Goal: Information Seeking & Learning: Learn about a topic

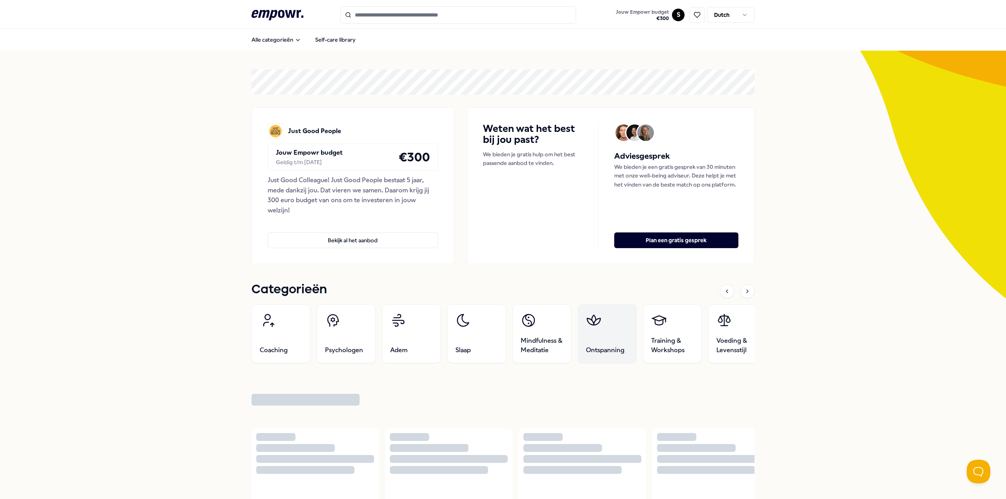
scroll to position [109, 0]
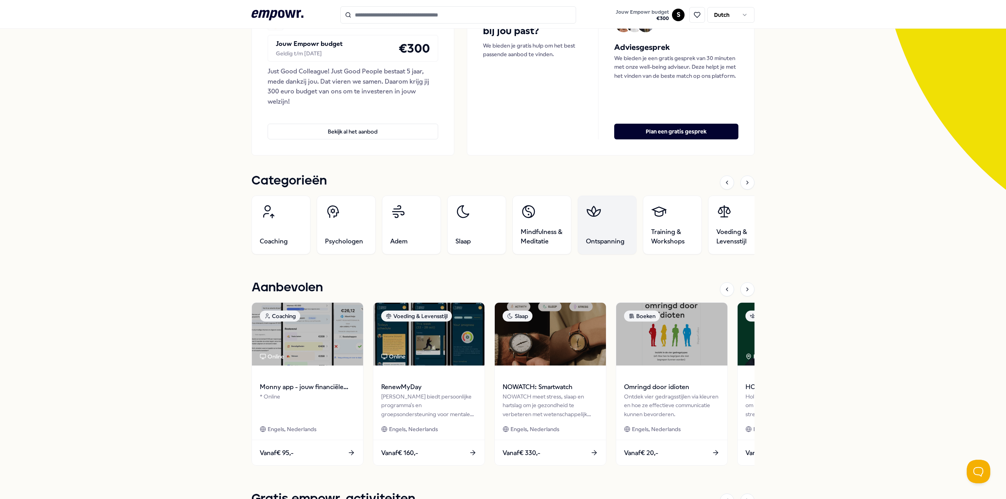
click at [591, 226] on link "Ontspanning" at bounding box center [606, 225] width 59 height 59
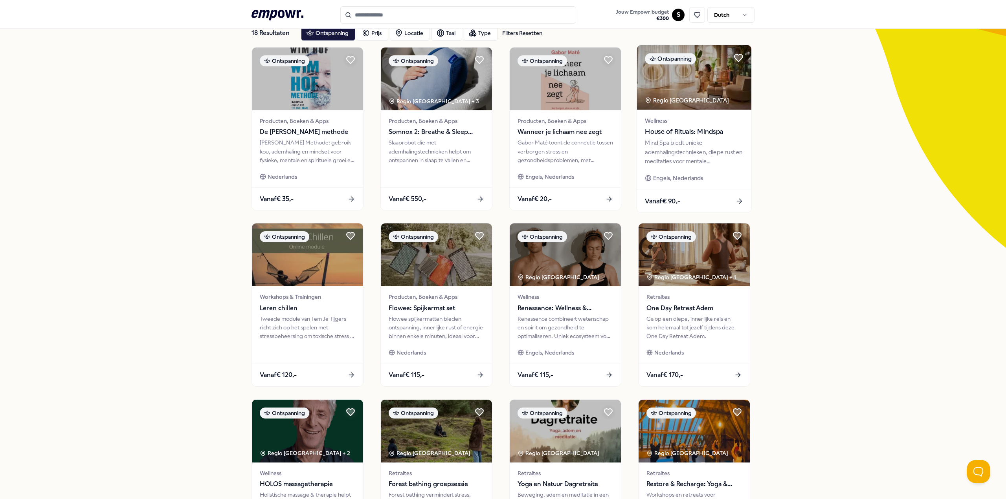
scroll to position [203, 0]
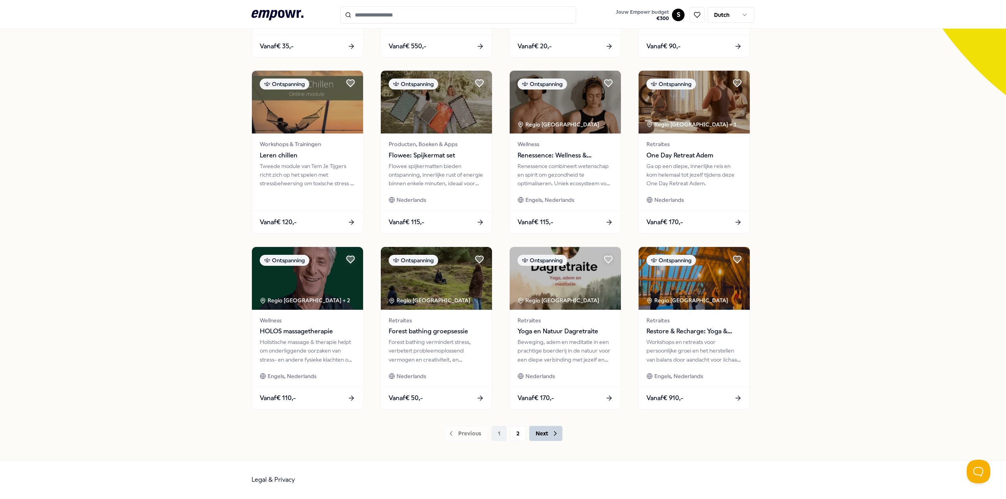
click at [551, 438] on button "Next" at bounding box center [546, 434] width 34 height 16
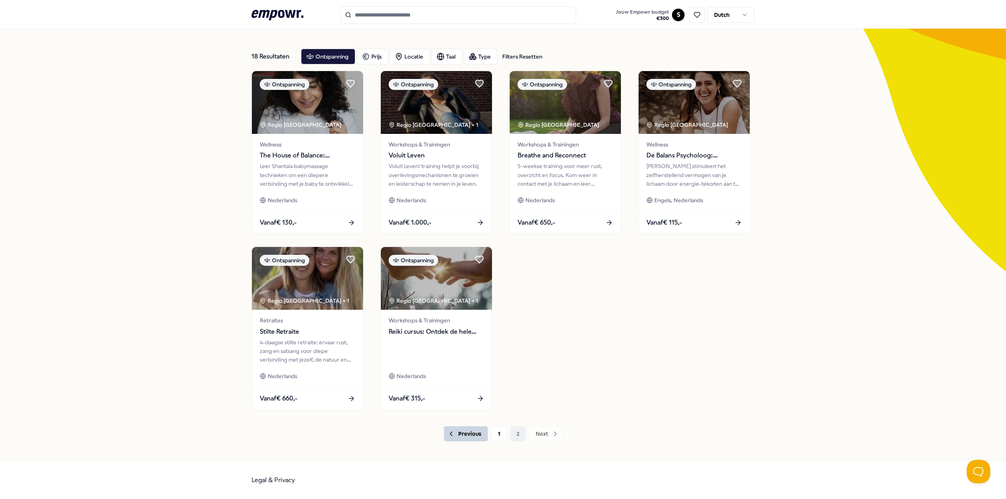
click at [461, 436] on button "Previous" at bounding box center [465, 434] width 44 height 16
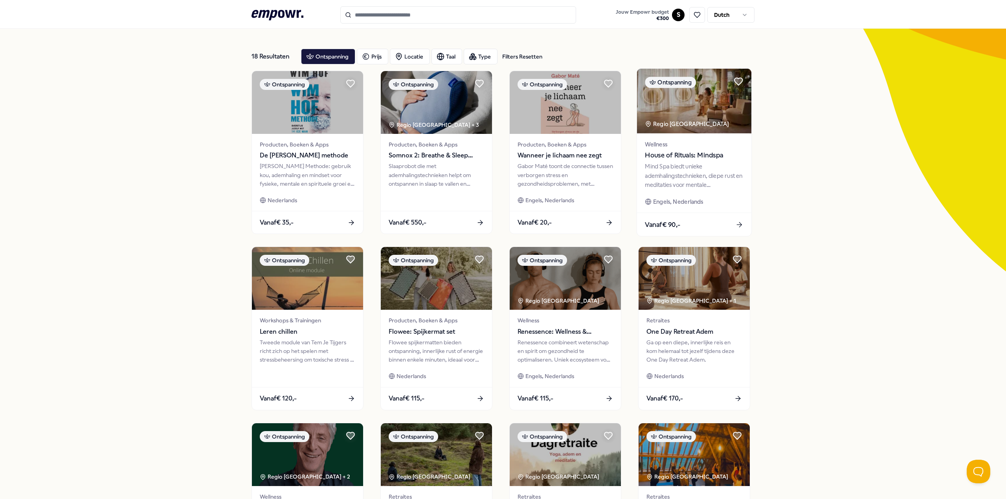
click at [699, 192] on div "Wellness House of Rituals: Mindspa Mind Spa biedt unieke ademhalingstechnieken,…" at bounding box center [694, 173] width 114 height 79
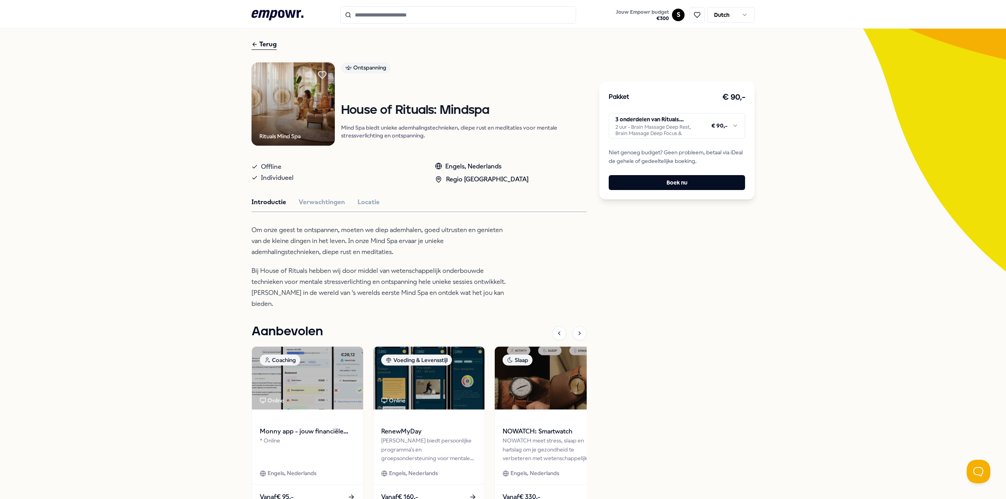
click at [683, 127] on html ".empowr-logo_svg__cls-1{fill:#03032f} Jouw Empowr budget € 300 S Dutch Alle cat…" at bounding box center [503, 249] width 1006 height 499
click at [683, 128] on html ".empowr-logo_svg__cls-1{fill:#03032f} Jouw Empowr budget € 300 S Dutch Alle cat…" at bounding box center [503, 249] width 1006 height 499
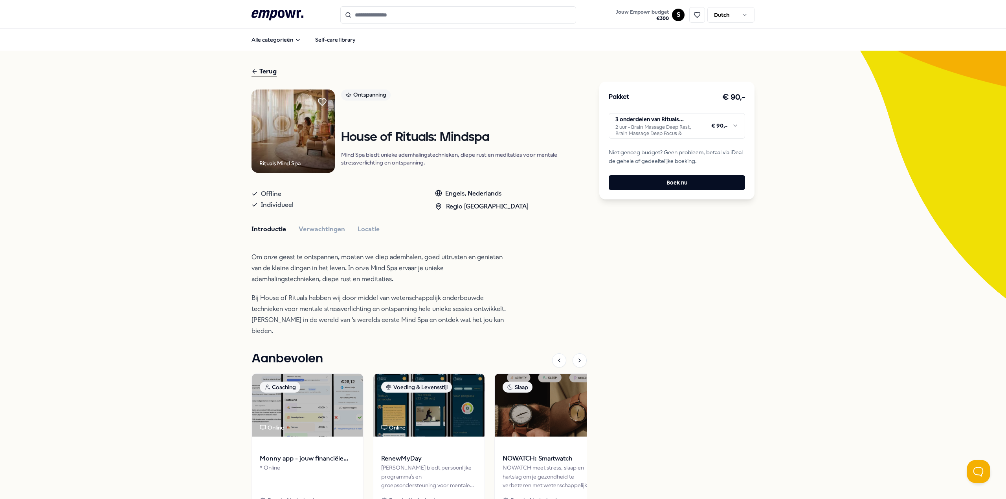
click at [381, 141] on h1 "House of Rituals: Mindspa" at bounding box center [463, 138] width 245 height 14
click at [310, 233] on button "Verwachtingen" at bounding box center [322, 229] width 46 height 10
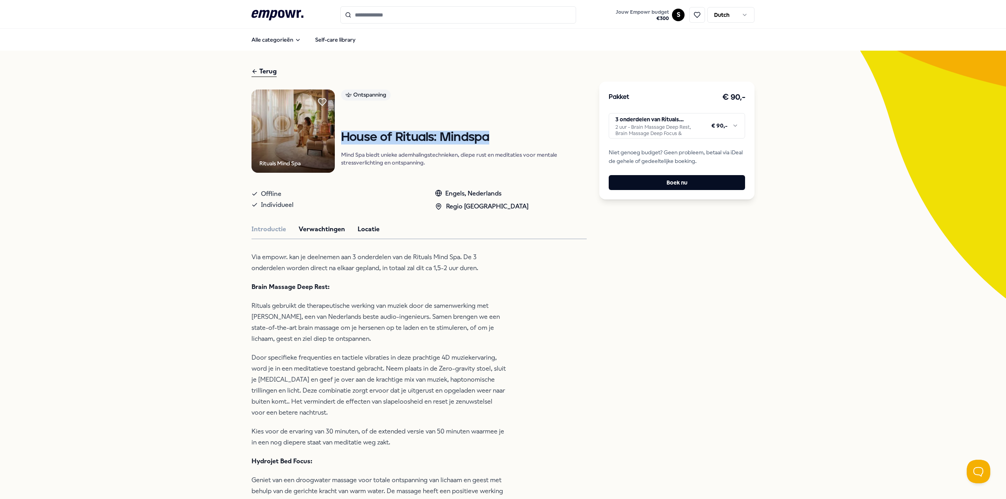
click at [357, 225] on button "Locatie" at bounding box center [368, 229] width 22 height 10
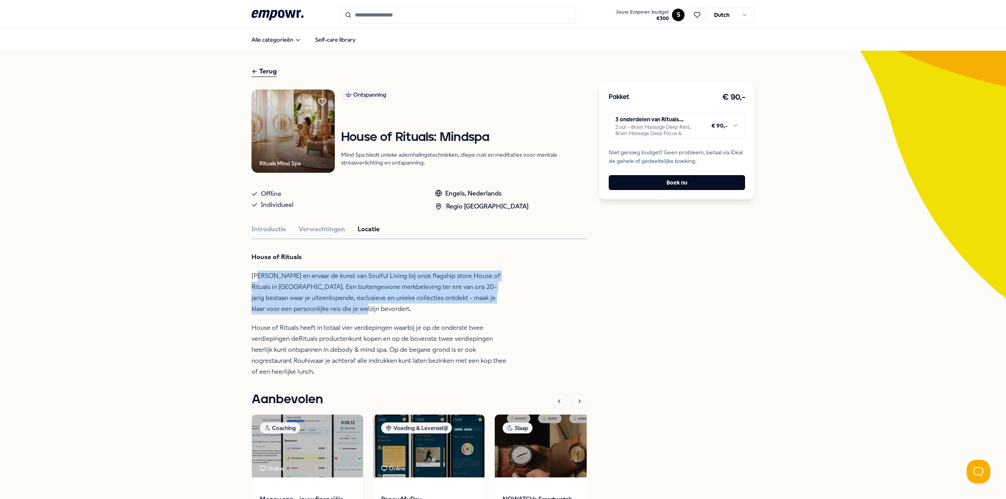
drag, startPoint x: 259, startPoint y: 277, endPoint x: 408, endPoint y: 306, distance: 152.1
click at [408, 306] on p "[PERSON_NAME] en ervaar de kunst van Soulful Living bij onze flagship store Hou…" at bounding box center [378, 293] width 255 height 44
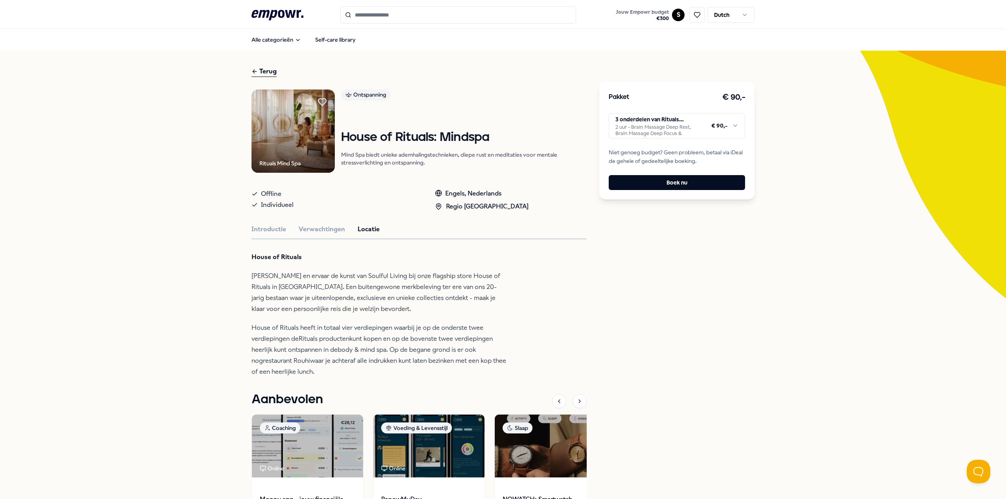
drag, startPoint x: 263, startPoint y: 15, endPoint x: 267, endPoint y: 15, distance: 4.3
click at [264, 15] on icon ".empowr-logo_svg__cls-1{fill:#03032f}" at bounding box center [277, 15] width 52 height 15
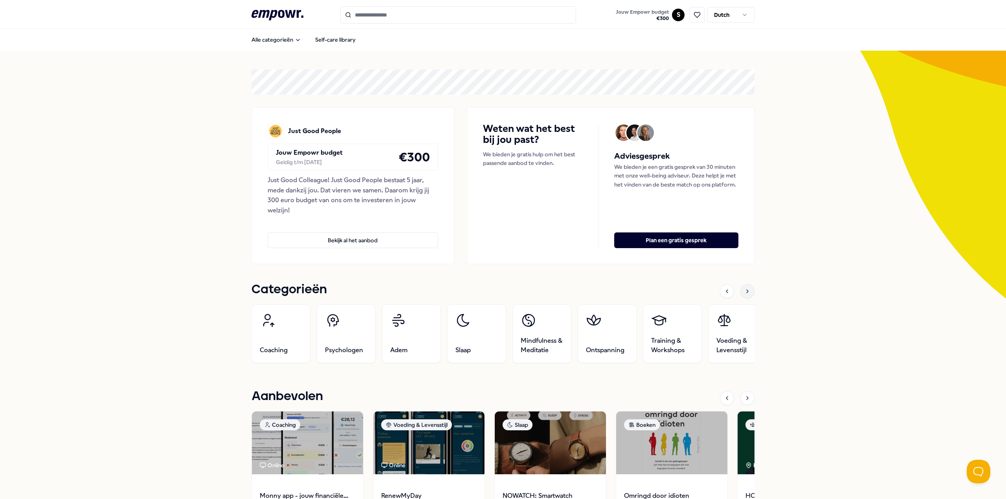
click at [748, 288] on div at bounding box center [747, 291] width 14 height 14
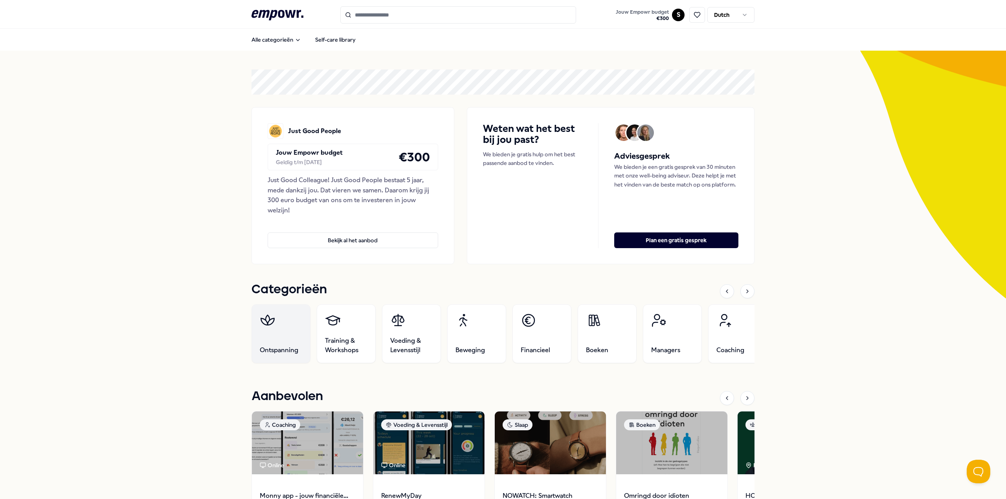
click at [271, 332] on link "Ontspanning" at bounding box center [280, 333] width 59 height 59
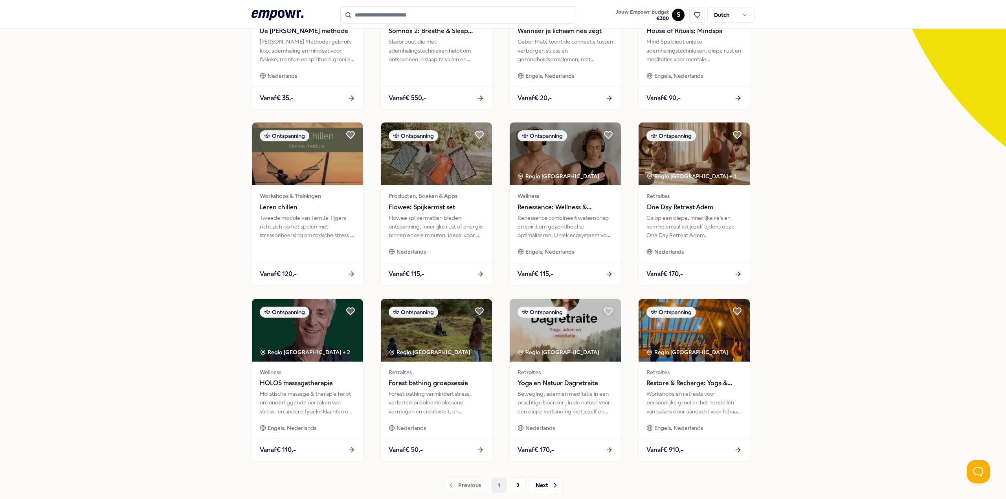
scroll to position [157, 0]
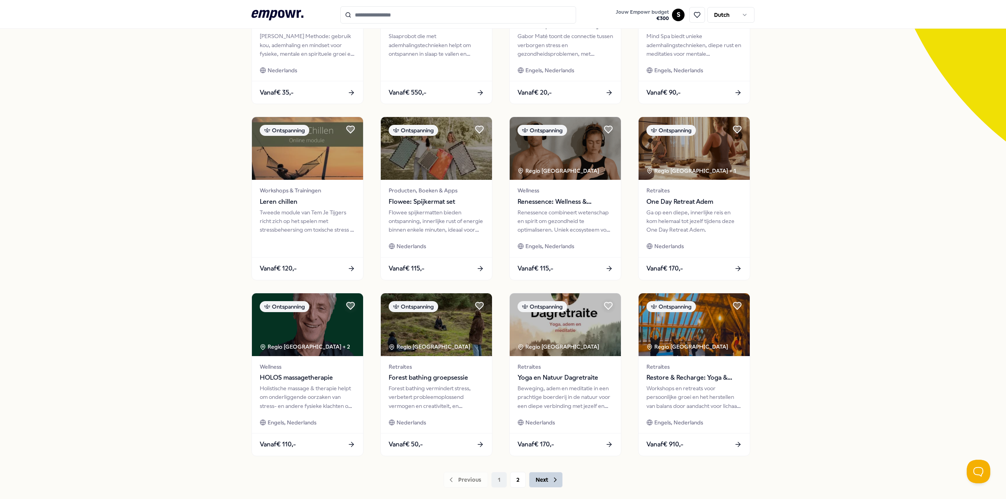
click at [552, 474] on button "Next" at bounding box center [546, 480] width 34 height 16
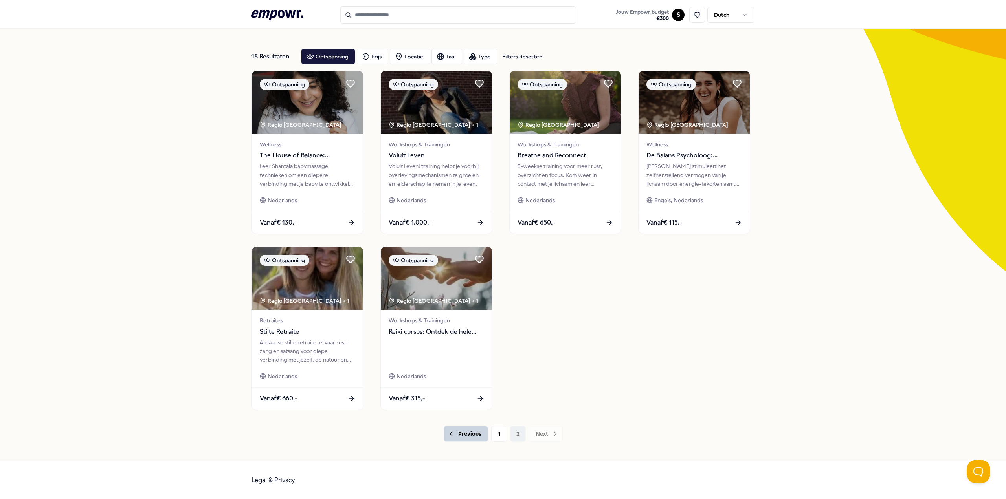
click at [447, 434] on icon at bounding box center [451, 434] width 8 height 8
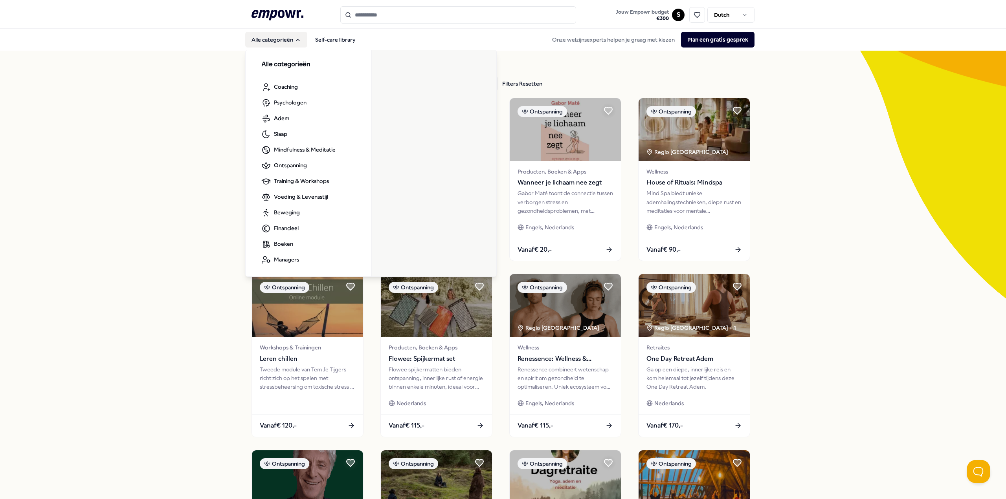
click at [273, 13] on icon at bounding box center [277, 15] width 52 height 10
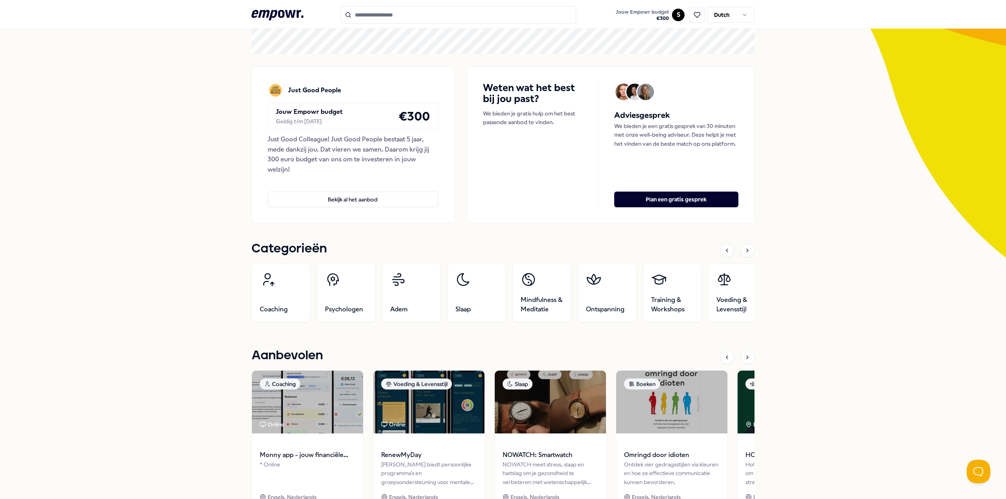
scroll to position [79, 0]
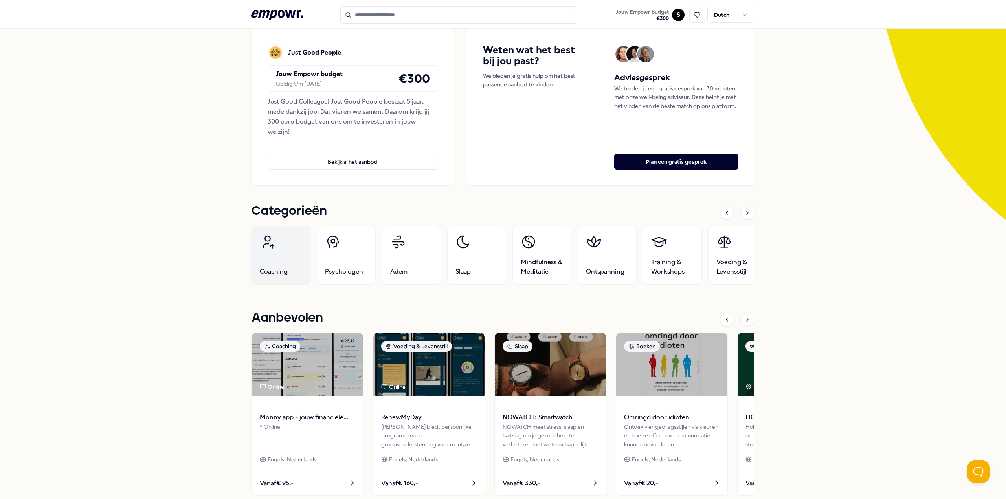
click at [298, 261] on link "Coaching" at bounding box center [280, 255] width 59 height 59
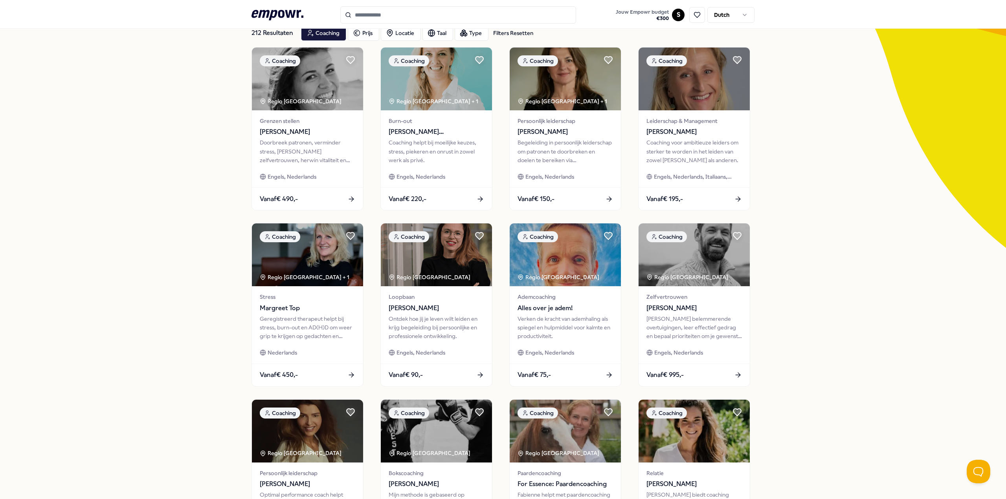
click at [271, 11] on icon at bounding box center [277, 15] width 52 height 10
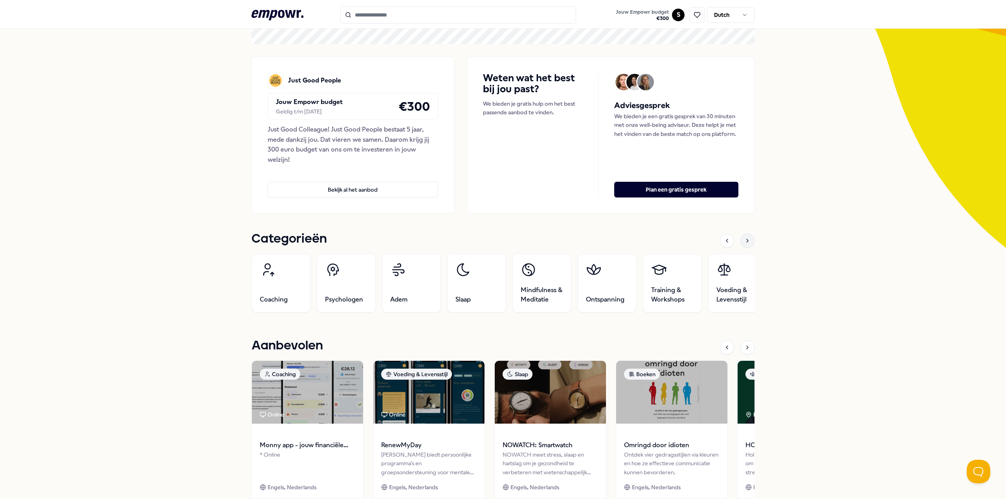
click at [744, 244] on icon at bounding box center [747, 241] width 6 height 6
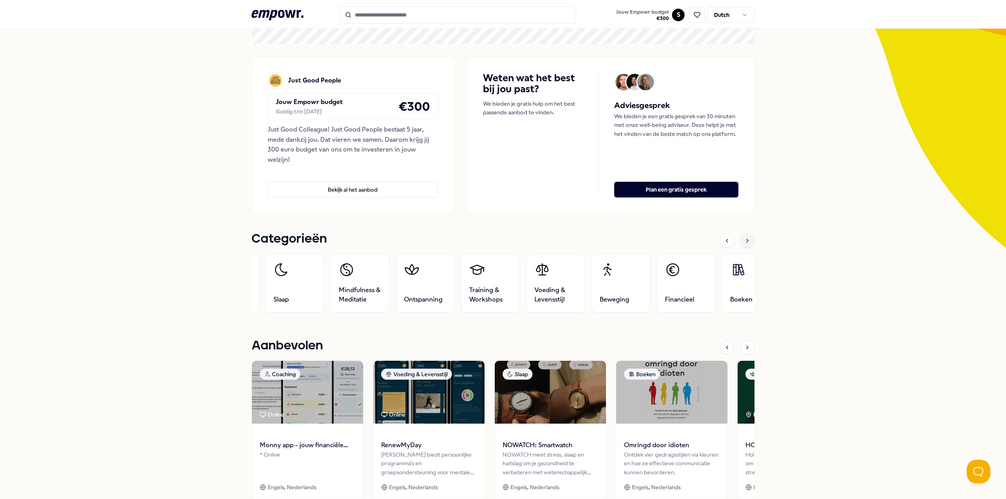
click at [744, 244] on icon at bounding box center [747, 241] width 6 height 6
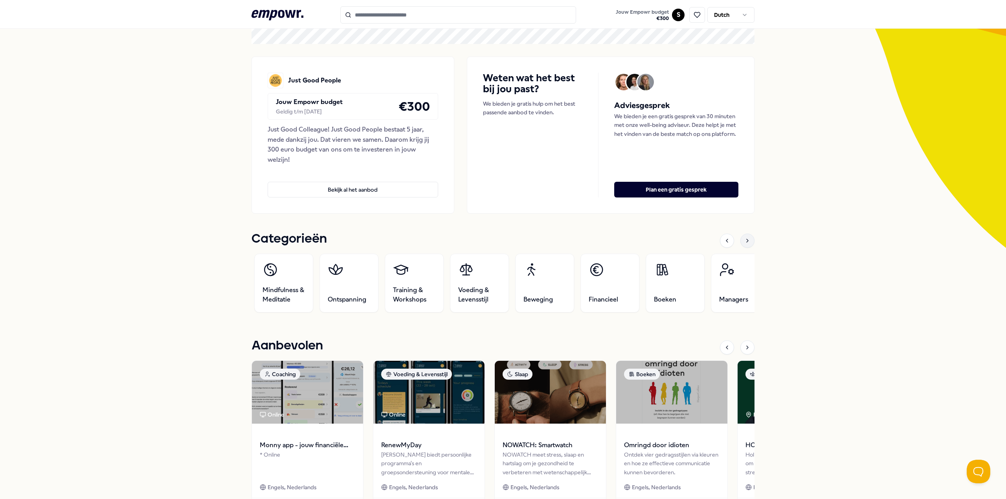
click at [744, 244] on icon at bounding box center [747, 241] width 6 height 6
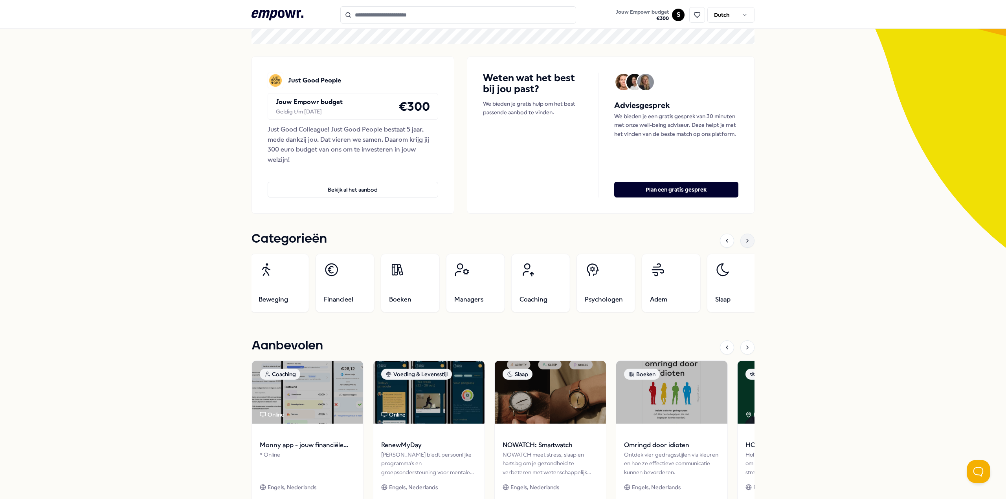
click at [744, 244] on icon at bounding box center [747, 241] width 6 height 6
click at [740, 244] on div at bounding box center [747, 241] width 14 height 14
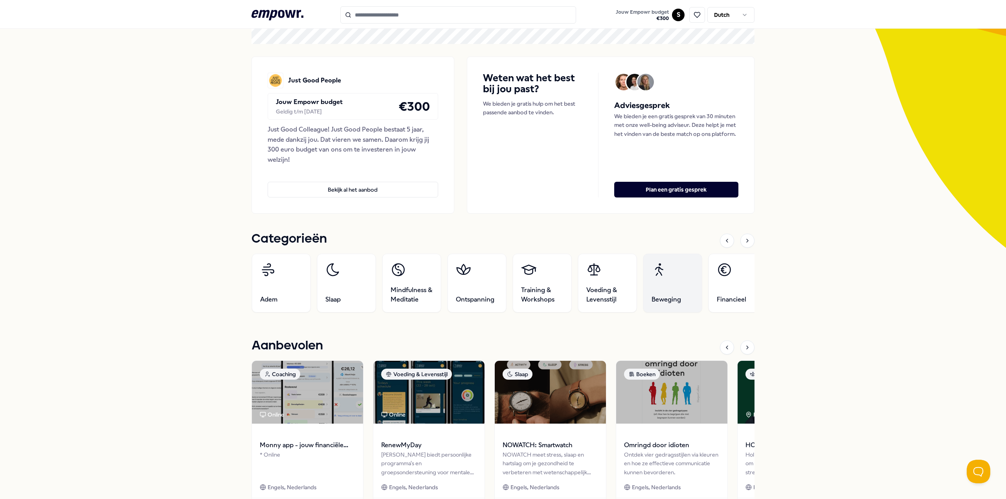
click at [686, 272] on link "Beweging" at bounding box center [672, 283] width 59 height 59
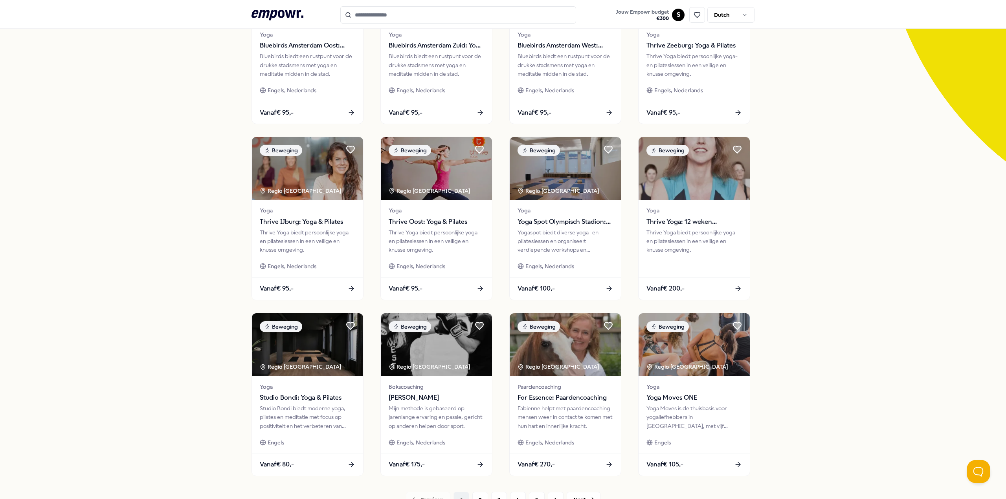
scroll to position [203, 0]
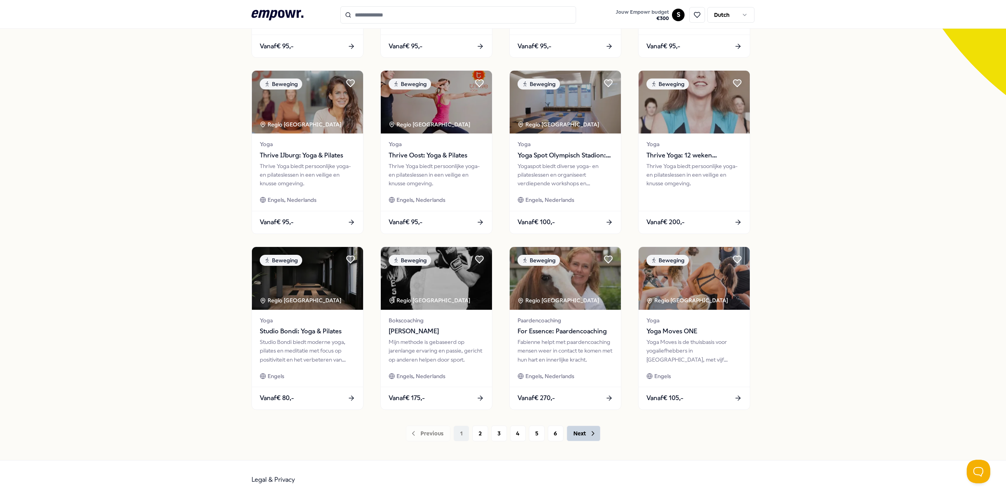
click at [584, 435] on button "Next" at bounding box center [583, 434] width 34 height 16
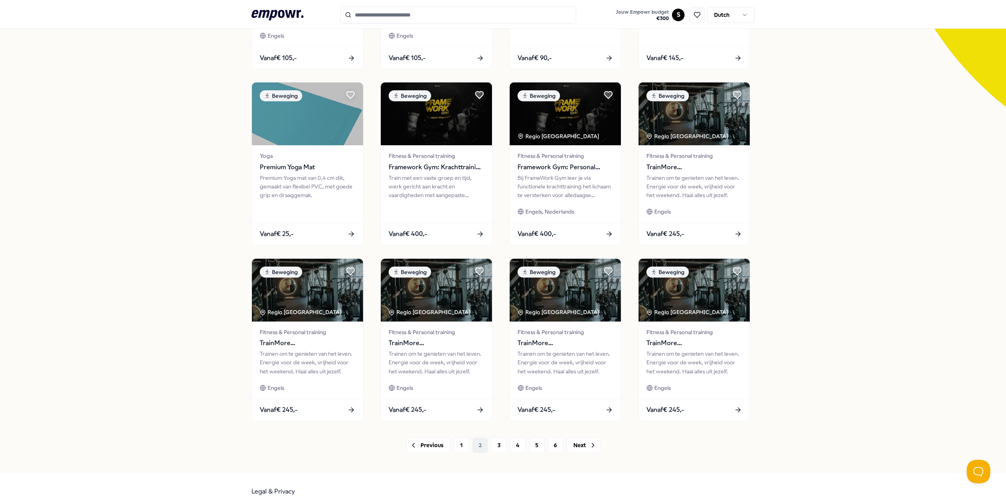
scroll to position [203, 0]
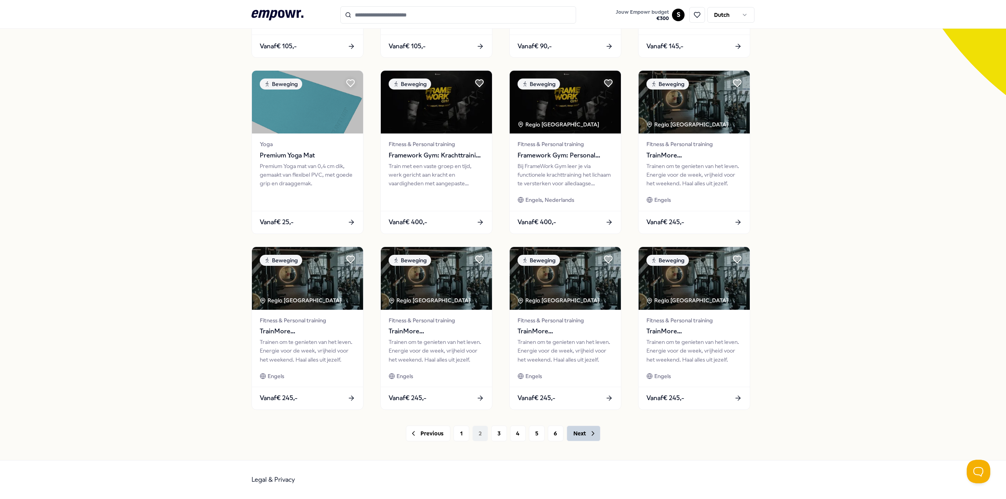
click at [581, 440] on button "Next" at bounding box center [583, 434] width 34 height 16
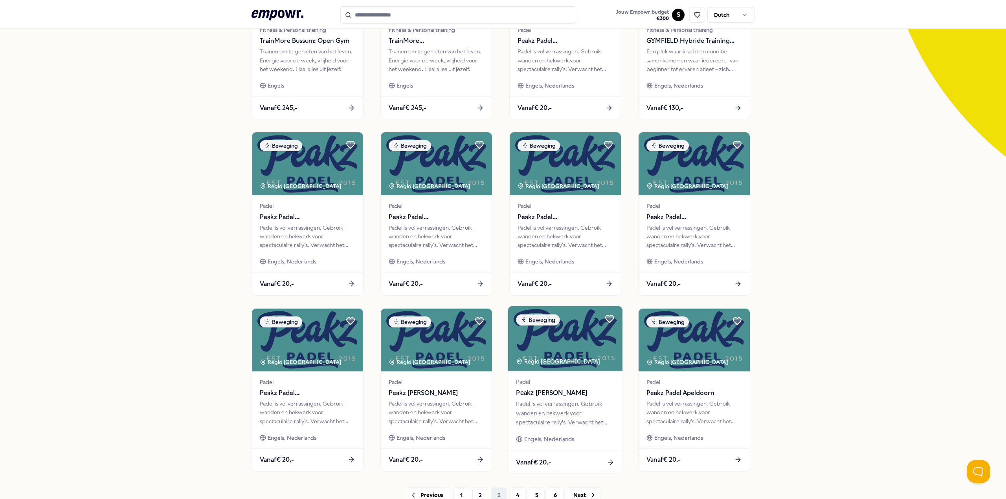
scroll to position [164, 0]
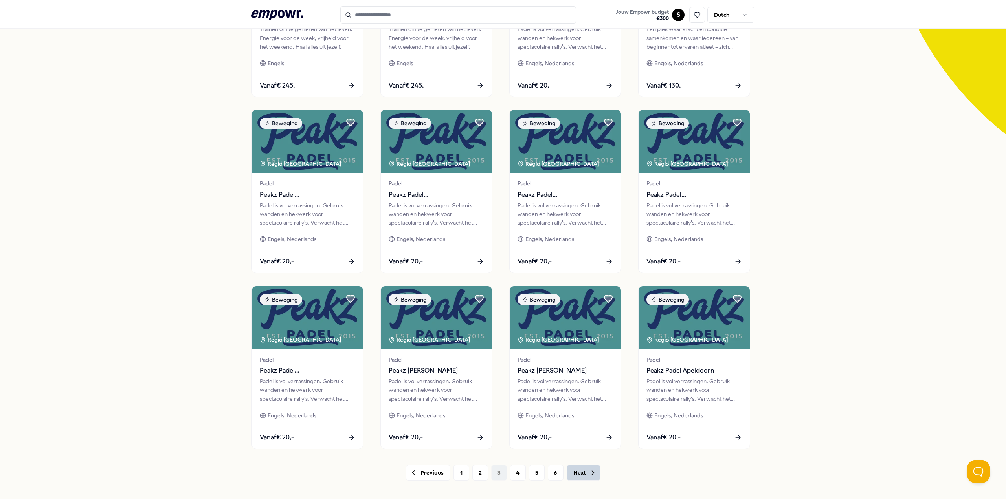
click at [571, 471] on button "Next" at bounding box center [583, 473] width 34 height 16
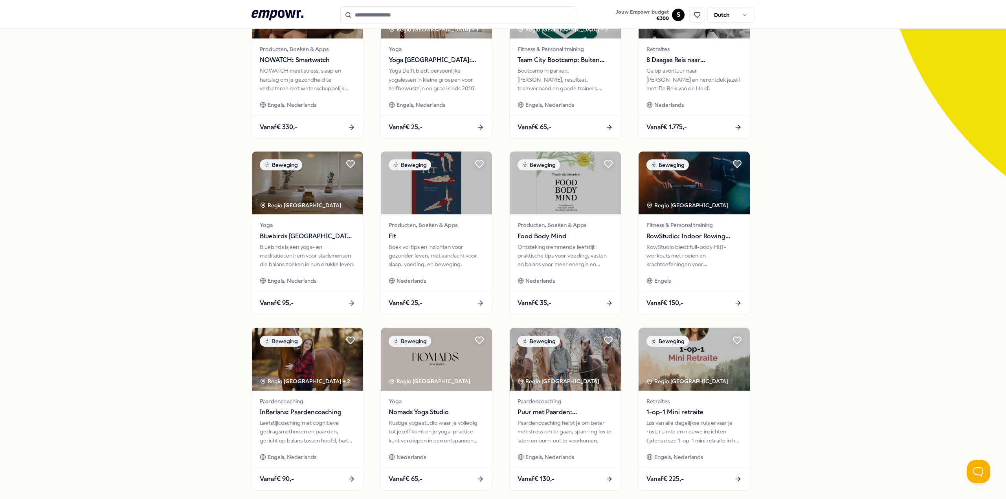
scroll to position [46, 0]
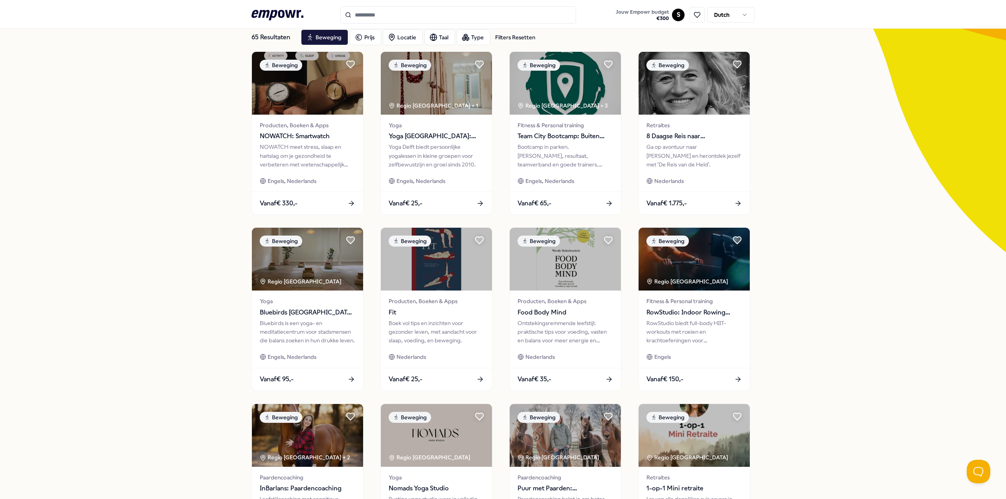
drag, startPoint x: 571, startPoint y: 471, endPoint x: 783, endPoint y: 421, distance: 217.5
click at [783, 421] on div "65 Resultaten Filters Resetten Beweging Prijs Locatie Taal Type Filters Resette…" at bounding box center [503, 310] width 1006 height 613
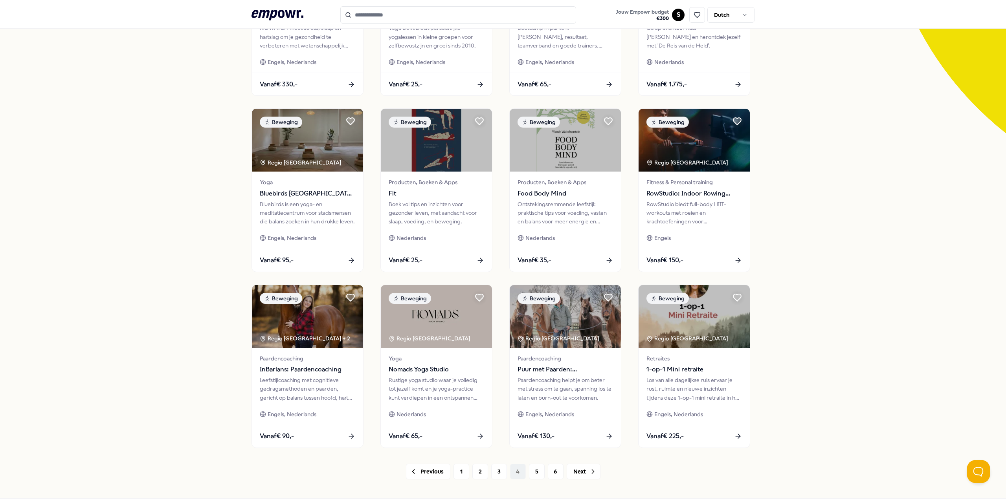
scroll to position [203, 0]
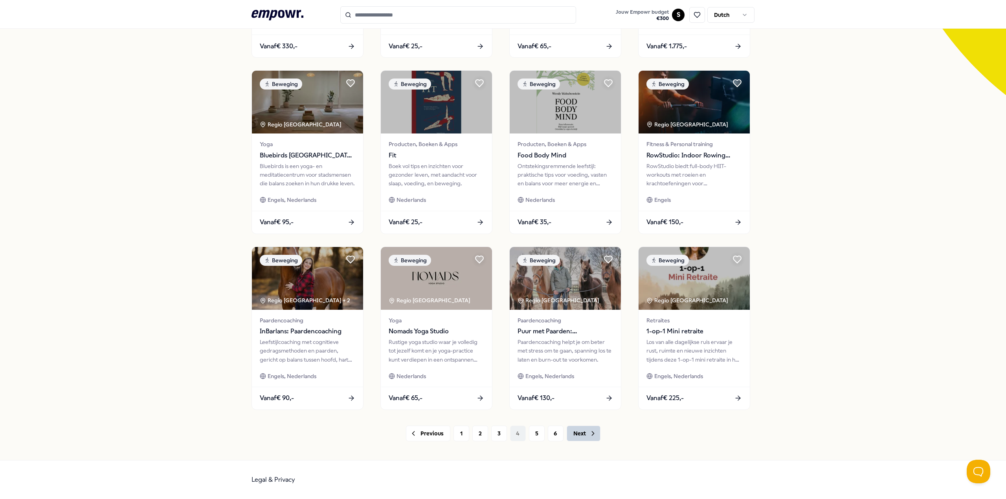
click at [589, 434] on icon at bounding box center [593, 434] width 8 height 8
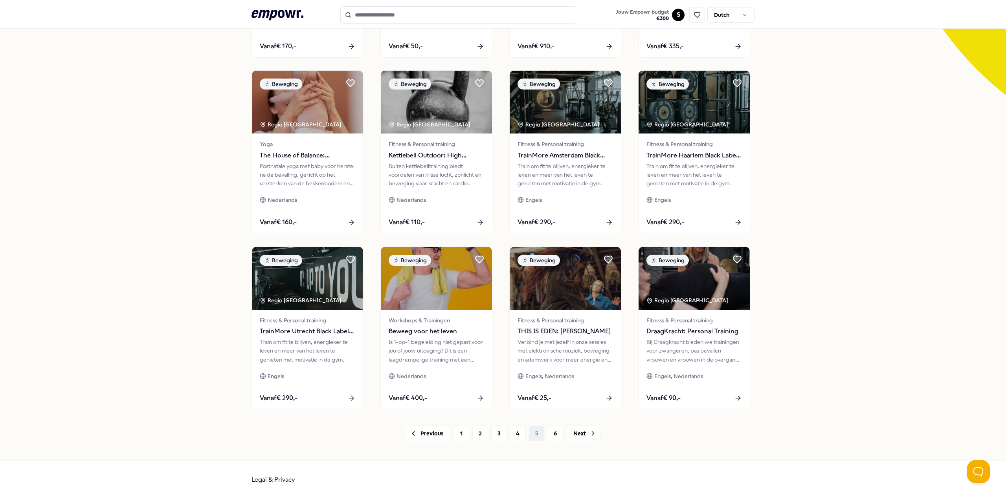
drag, startPoint x: 588, startPoint y: 434, endPoint x: 607, endPoint y: 473, distance: 42.7
click at [607, 473] on div "Legal & Privacy" at bounding box center [502, 480] width 503 height 38
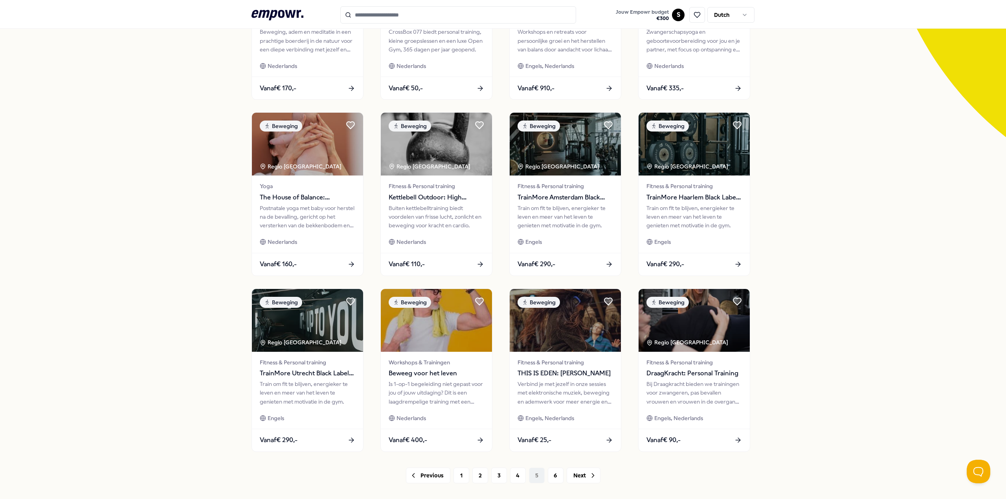
scroll to position [203, 0]
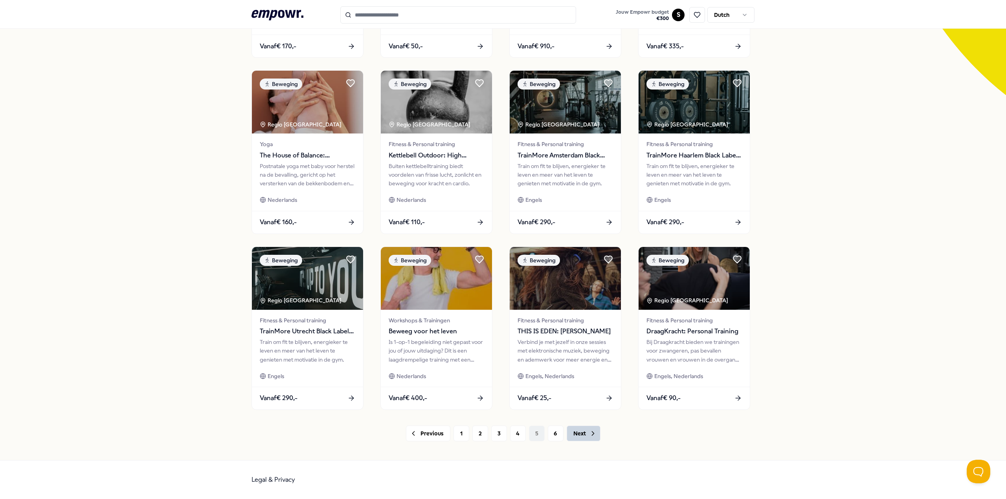
click at [589, 432] on icon at bounding box center [593, 434] width 8 height 8
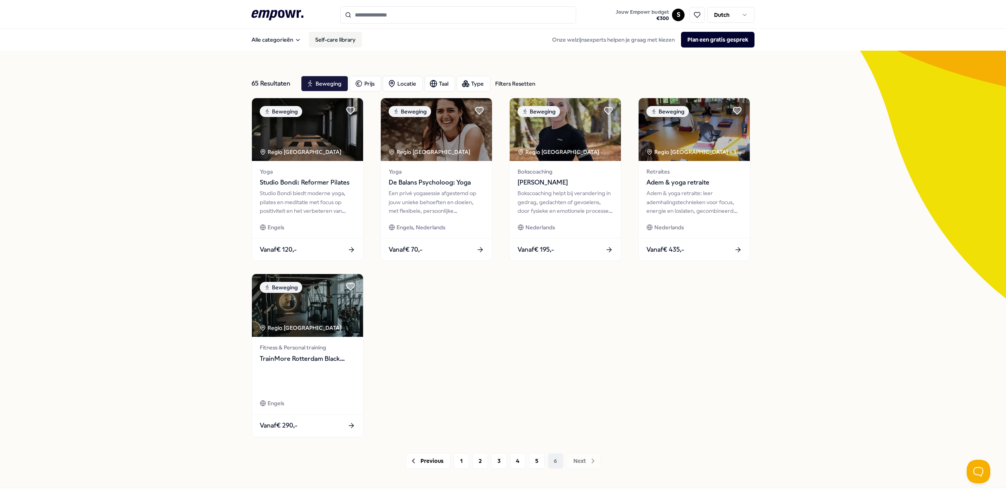
click at [321, 35] on link "Self-care library" at bounding box center [335, 40] width 53 height 16
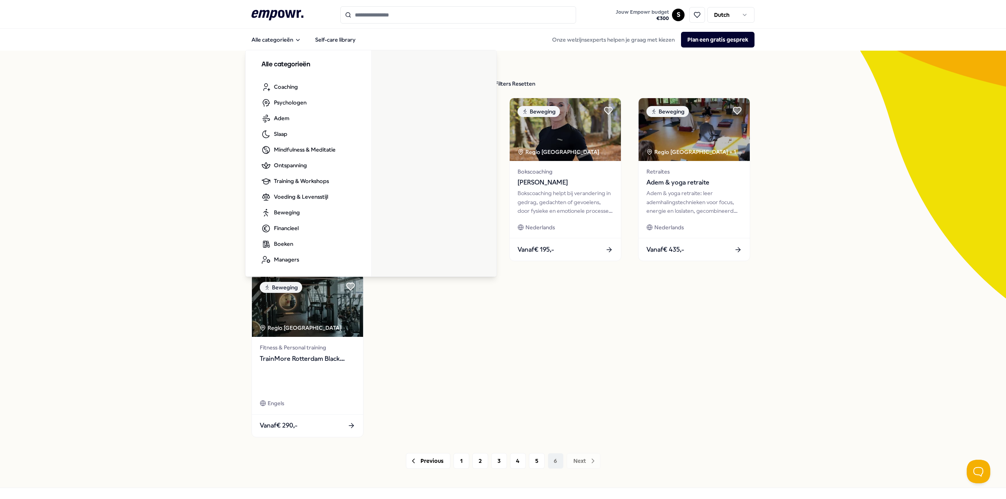
click at [274, 9] on icon ".empowr-logo_svg__cls-1{fill:#03032f}" at bounding box center [277, 15] width 52 height 15
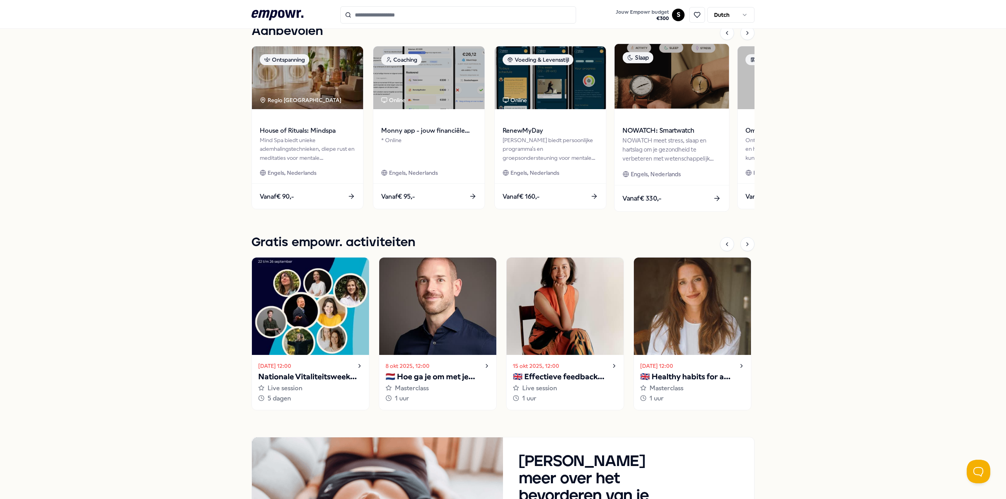
scroll to position [298, 0]
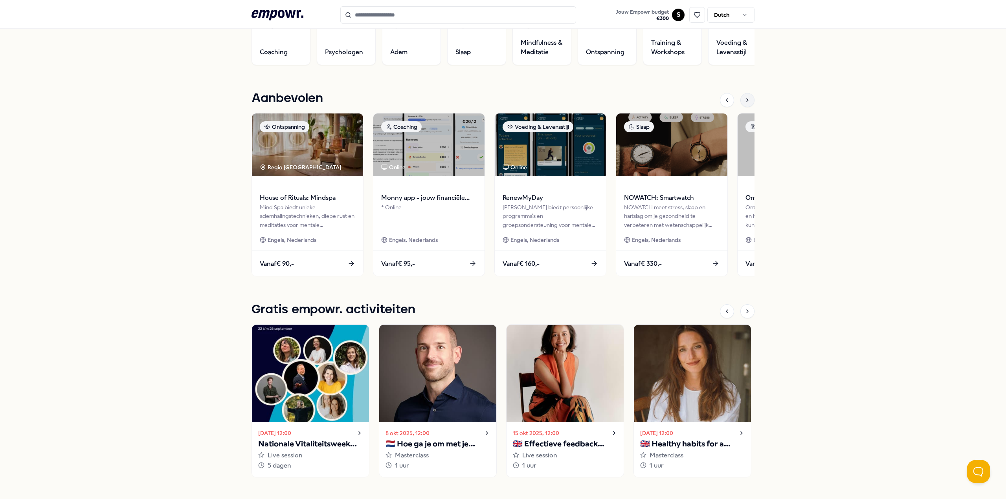
click at [745, 97] on div at bounding box center [747, 100] width 14 height 14
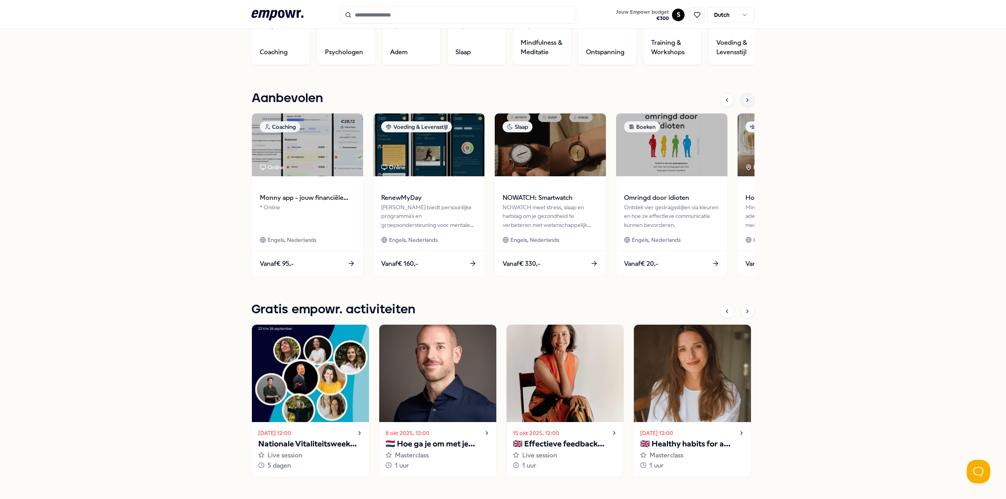
click at [745, 97] on div at bounding box center [747, 100] width 14 height 14
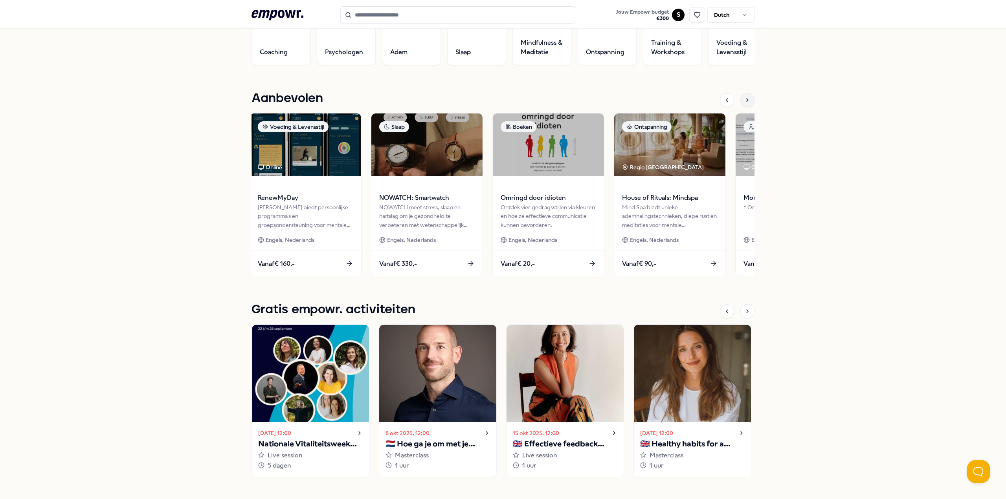
click at [745, 97] on div at bounding box center [747, 100] width 14 height 14
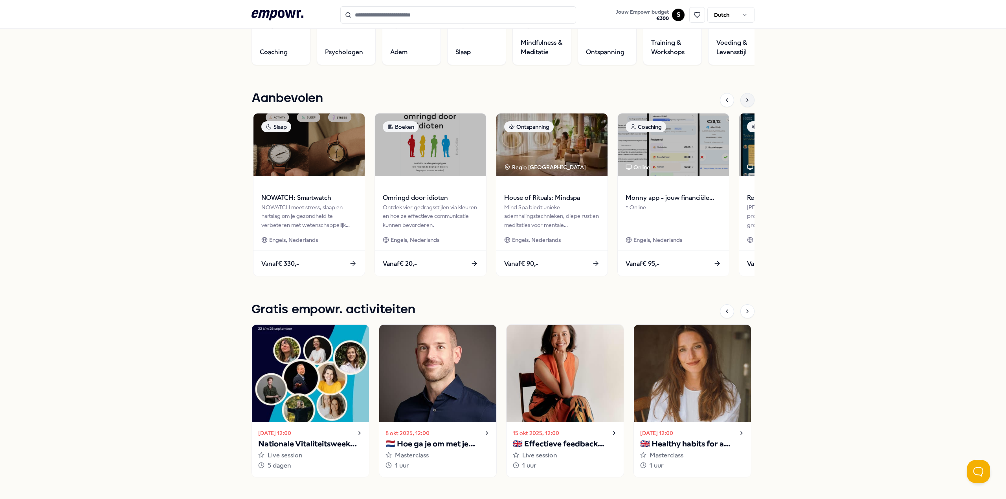
click at [745, 97] on div at bounding box center [747, 100] width 14 height 14
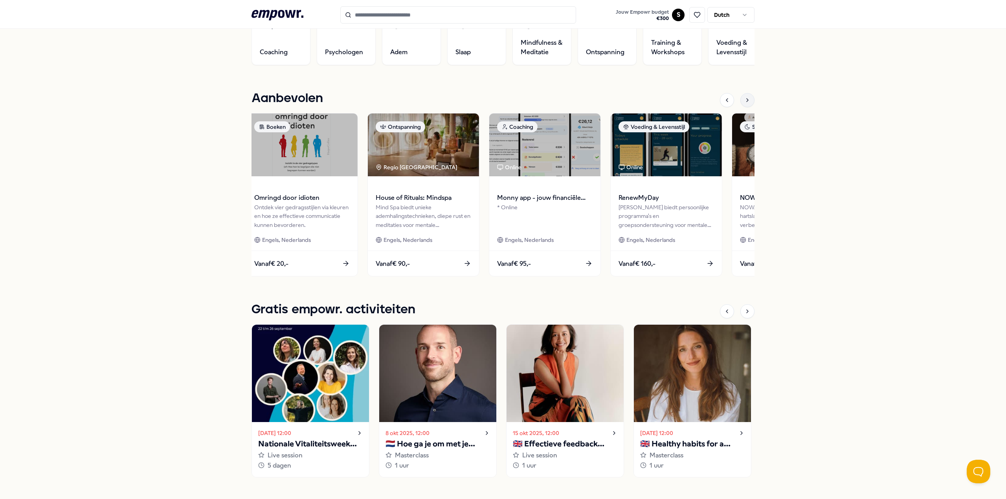
click at [745, 97] on div at bounding box center [747, 100] width 14 height 14
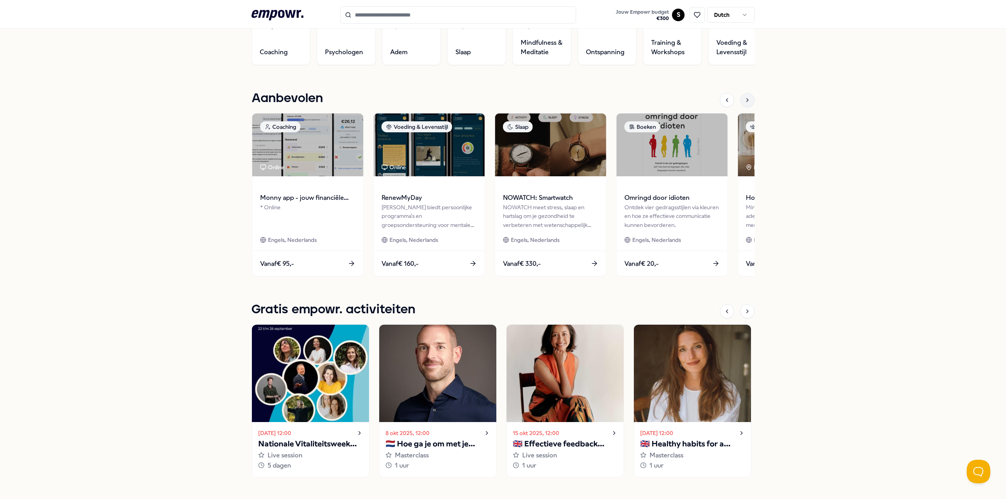
click at [745, 97] on div at bounding box center [747, 100] width 14 height 14
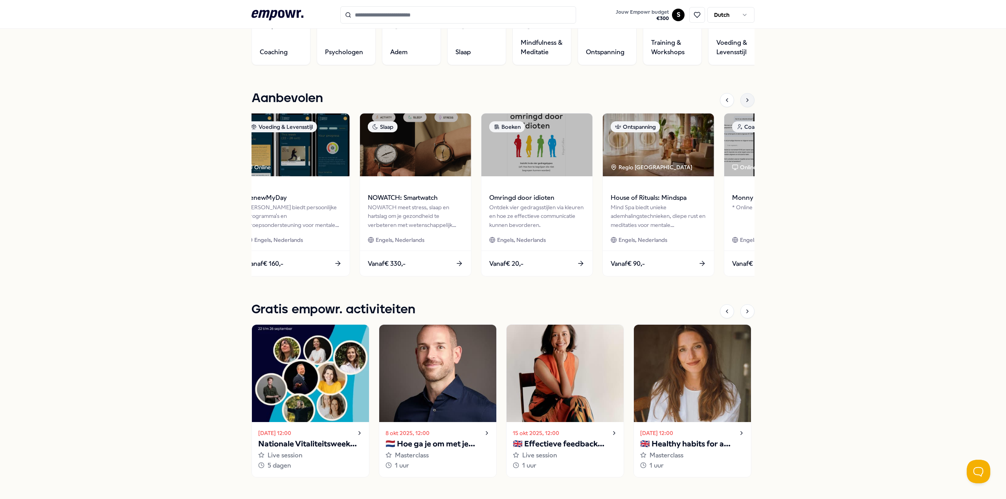
click at [745, 97] on div at bounding box center [747, 100] width 14 height 14
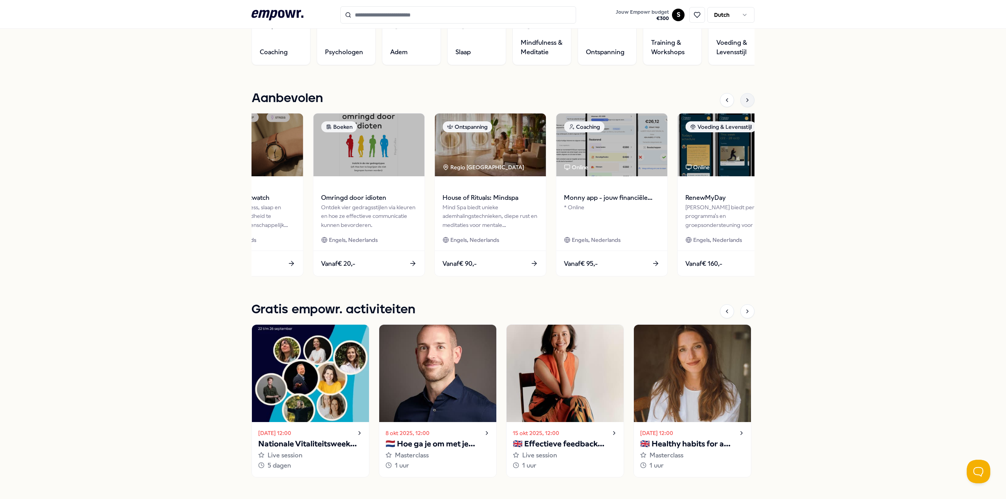
click at [745, 97] on div at bounding box center [747, 100] width 14 height 14
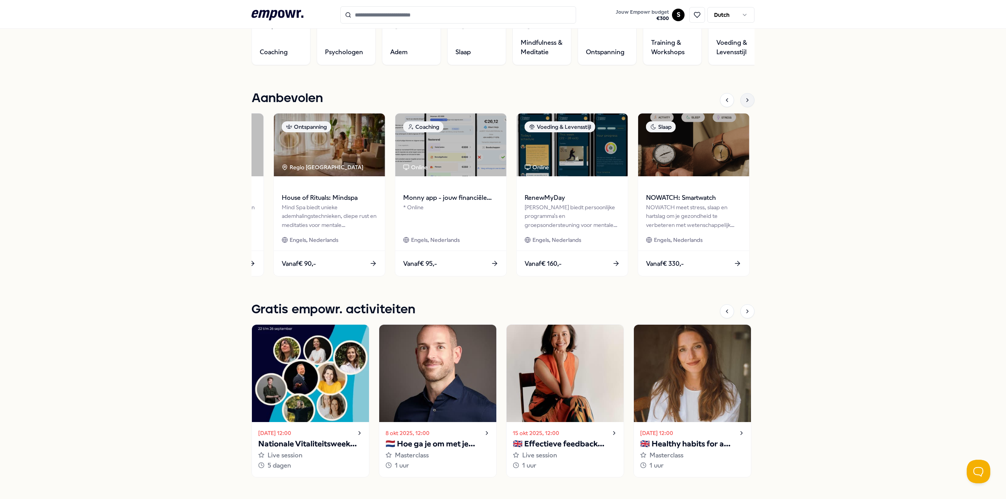
click at [745, 97] on div at bounding box center [747, 100] width 14 height 14
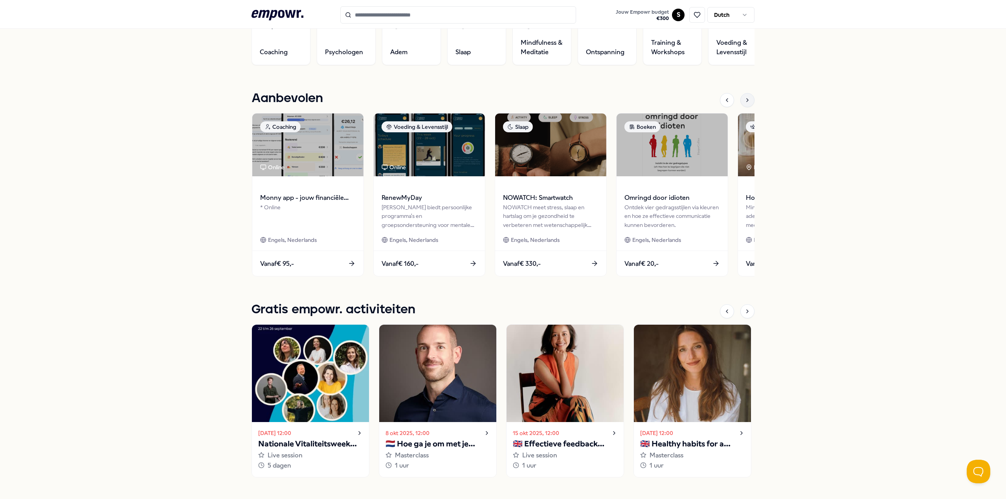
click at [745, 97] on div at bounding box center [747, 100] width 14 height 14
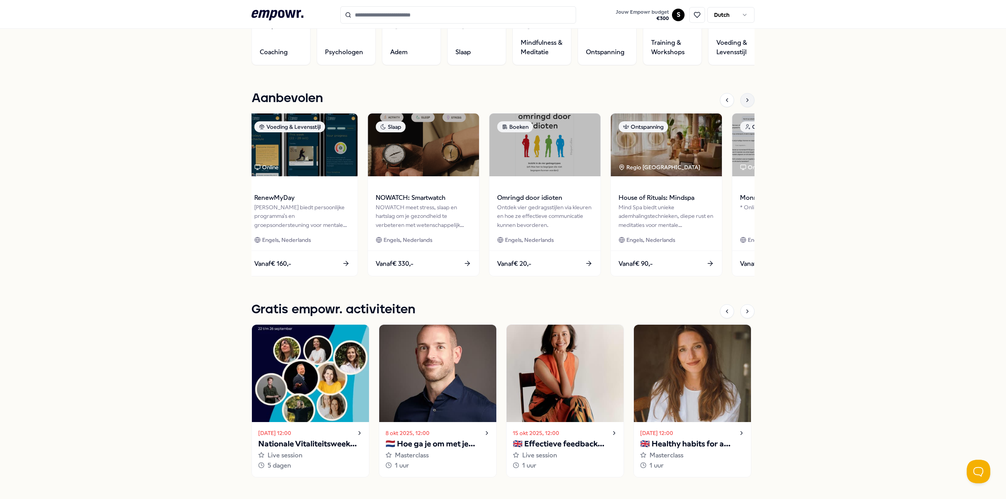
click at [745, 97] on div at bounding box center [747, 100] width 14 height 14
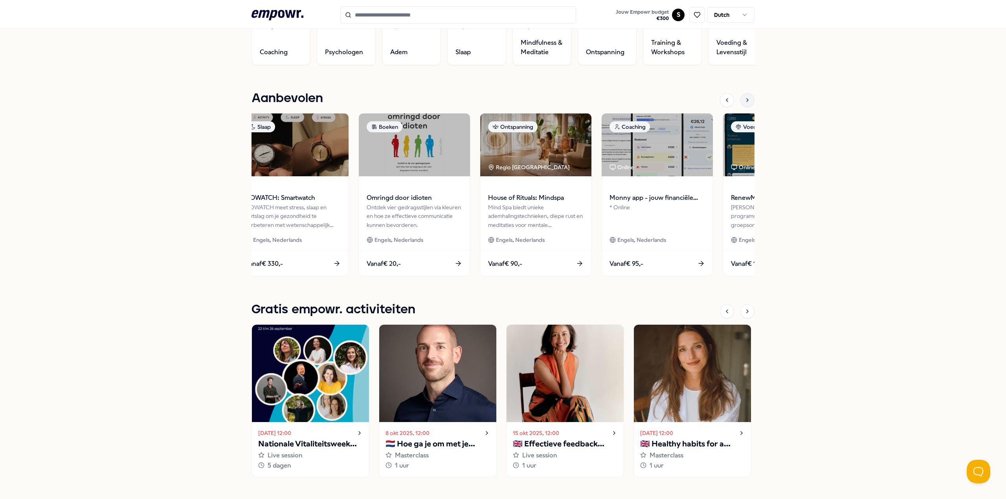
click at [745, 97] on div at bounding box center [747, 100] width 14 height 14
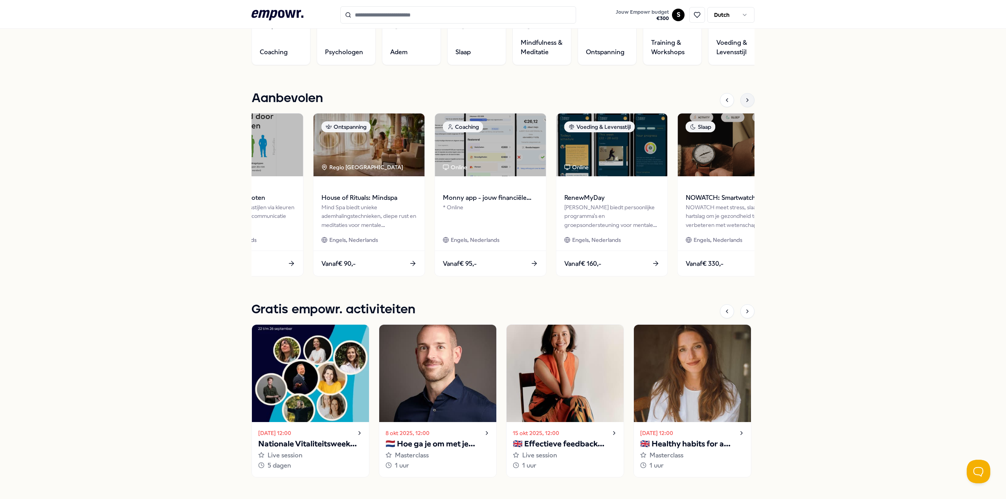
click at [745, 97] on div at bounding box center [747, 100] width 14 height 14
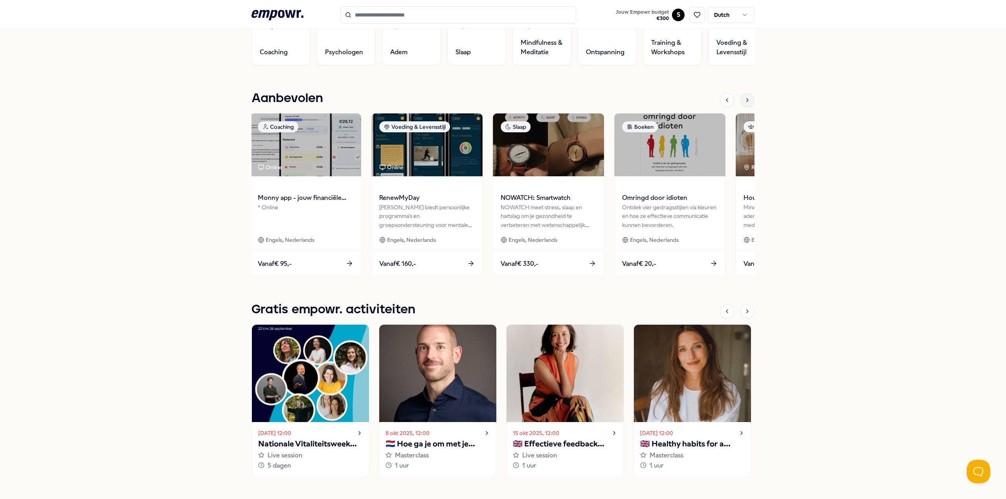
click at [745, 97] on div at bounding box center [747, 100] width 14 height 14
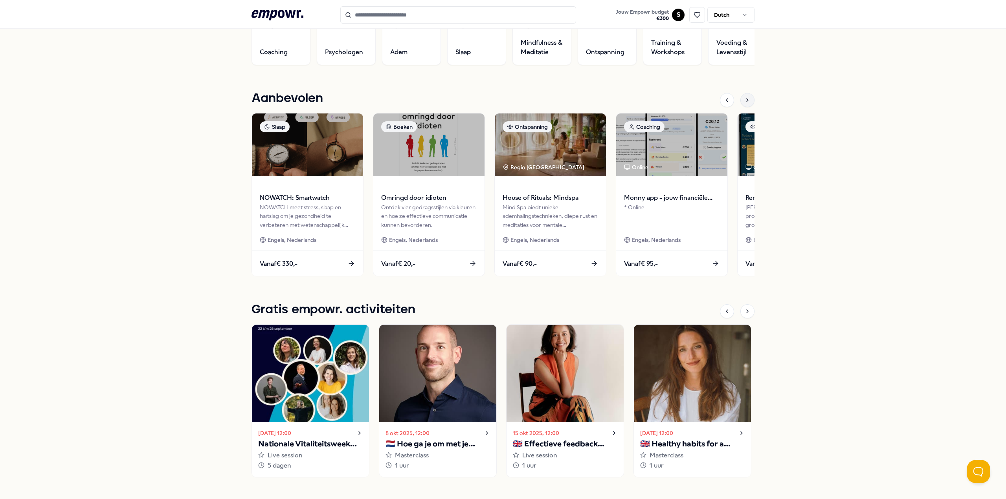
click at [745, 97] on div at bounding box center [747, 100] width 14 height 14
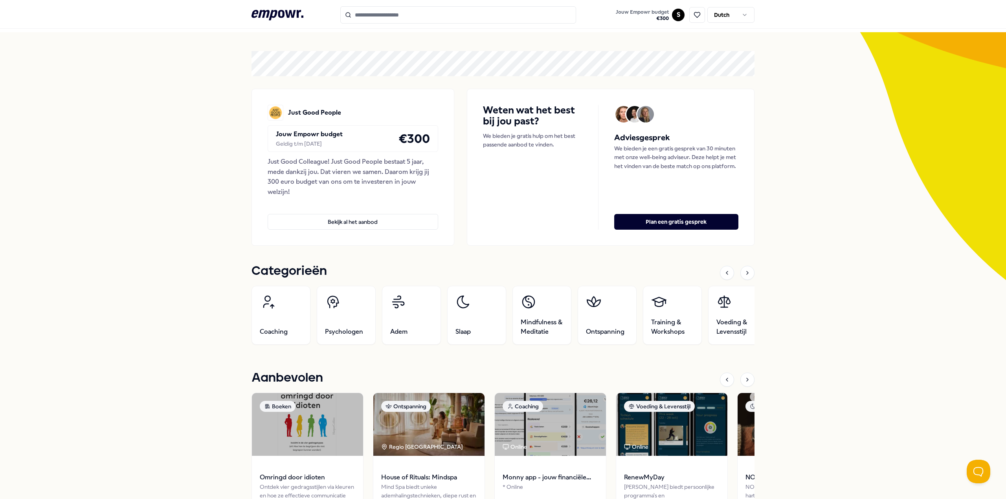
scroll to position [0, 0]
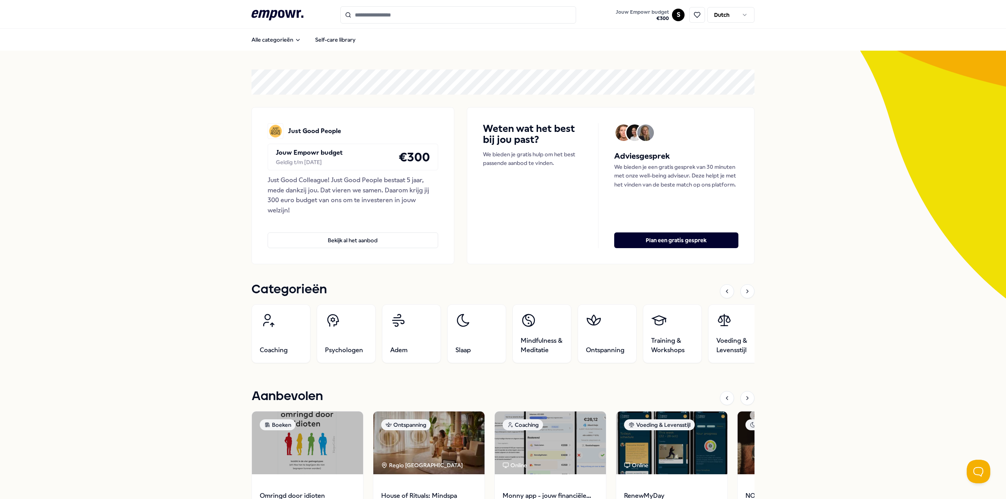
click at [266, 18] on icon ".empowr-logo_svg__cls-1{fill:#03032f}" at bounding box center [277, 15] width 52 height 15
